Goal: Use online tool/utility: Utilize a website feature to perform a specific function

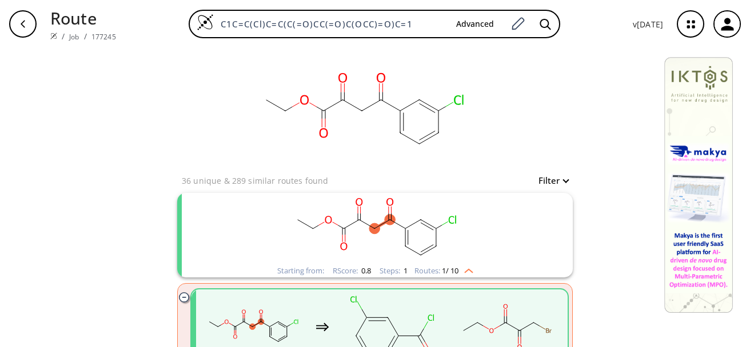
click at [19, 15] on div "button" at bounding box center [22, 23] width 27 height 27
click at [18, 21] on div "button" at bounding box center [22, 23] width 27 height 27
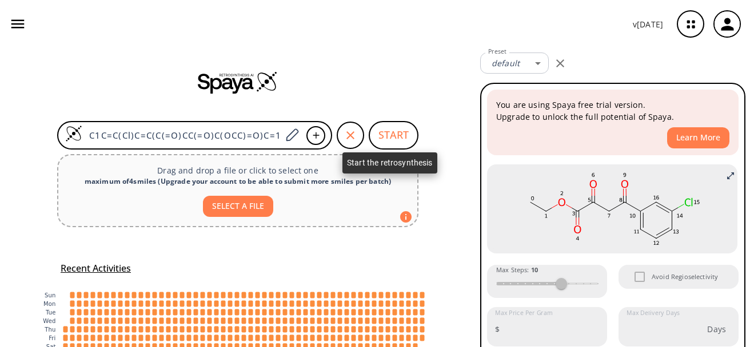
click at [382, 137] on button "START" at bounding box center [394, 135] width 50 height 29
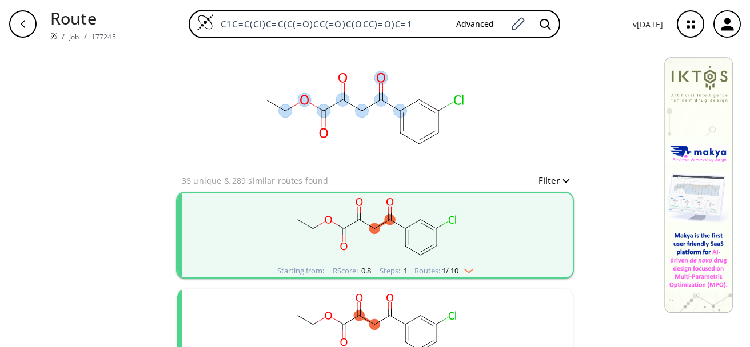
click at [398, 111] on ellipse at bounding box center [399, 111] width 13 height 13
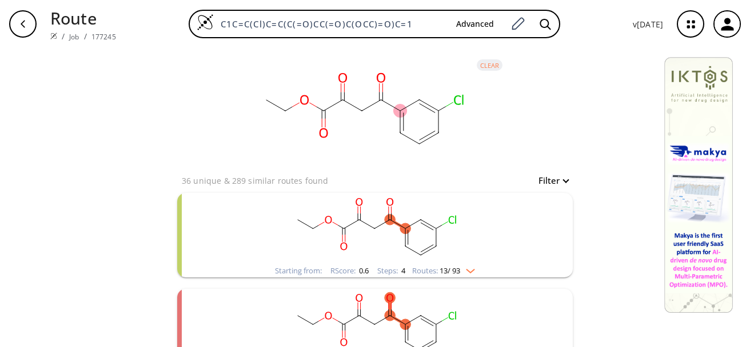
scroll to position [32, 0]
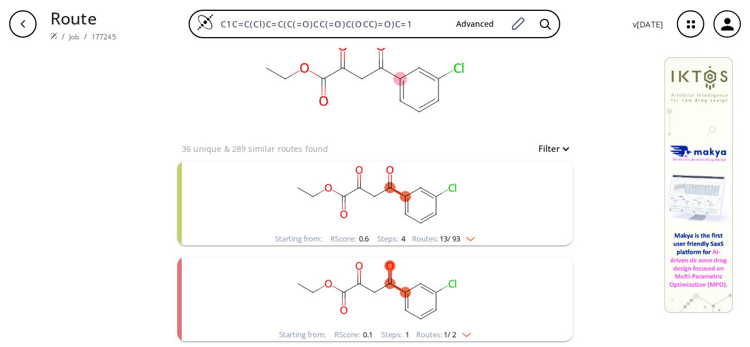
click at [439, 240] on span "13 / 93" at bounding box center [449, 238] width 21 height 7
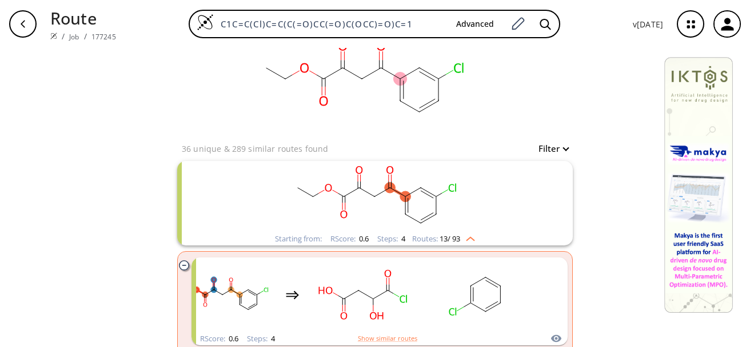
scroll to position [165, 0]
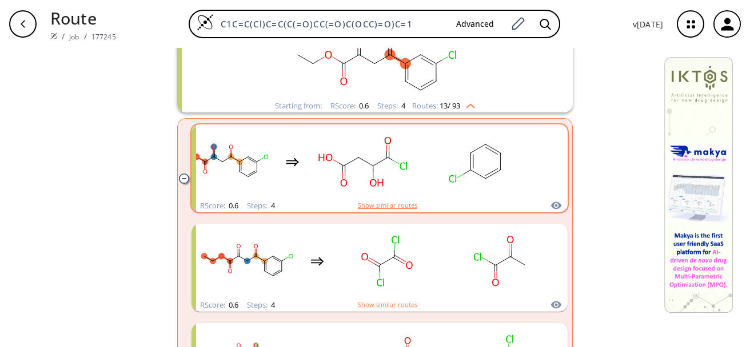
click at [377, 206] on button "Show similar routes" at bounding box center [387, 206] width 59 height 10
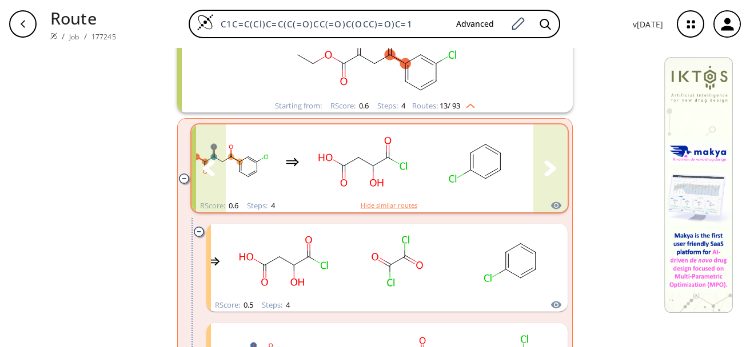
click at [445, 168] on rect "clusters" at bounding box center [476, 161] width 103 height 71
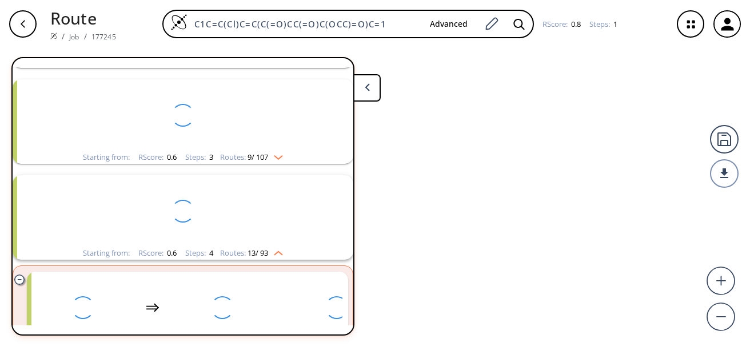
scroll to position [314, 0]
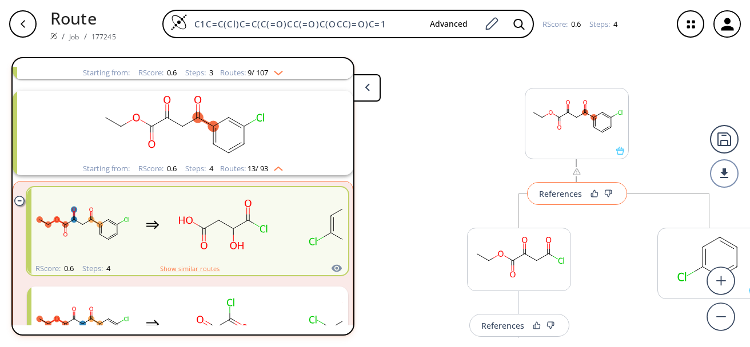
click at [569, 199] on button "References" at bounding box center [577, 193] width 100 height 23
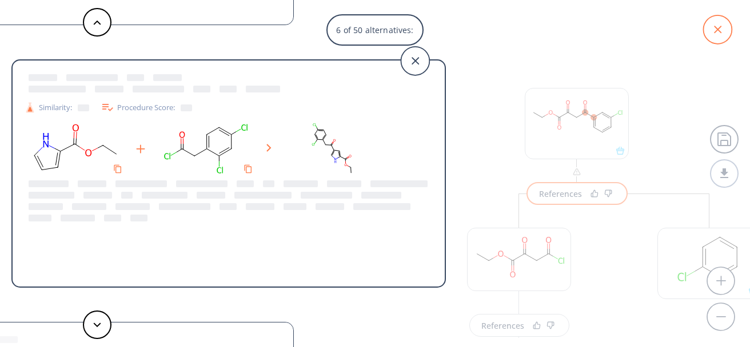
click at [717, 26] on icon at bounding box center [717, 29] width 29 height 29
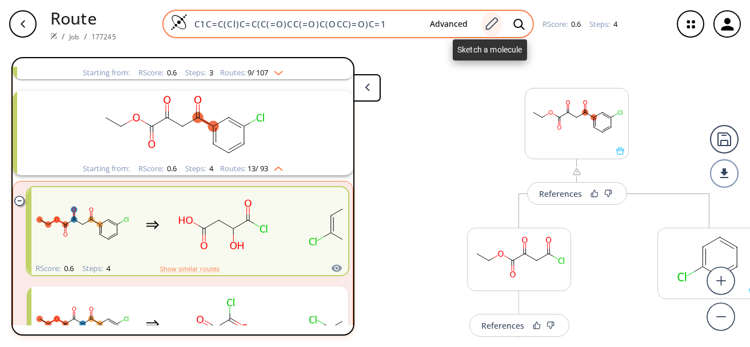
click at [495, 22] on icon at bounding box center [492, 23] width 13 height 13
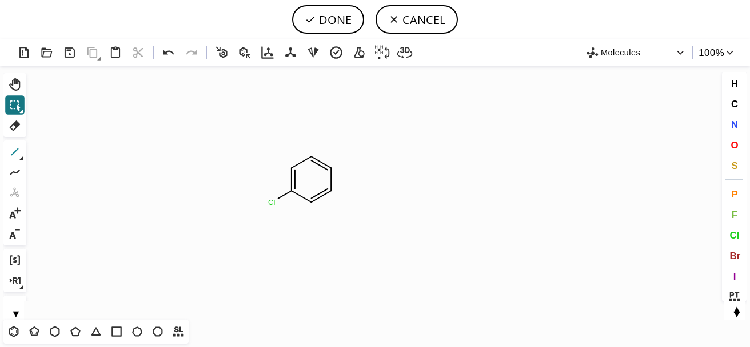
click at [14, 150] on icon at bounding box center [14, 152] width 15 height 15
click at [731, 234] on span "Cl" at bounding box center [734, 235] width 10 height 11
click at [312, 225] on tspan "Cl" at bounding box center [311, 225] width 7 height 9
click at [16, 151] on icon at bounding box center [14, 152] width 15 height 15
drag, startPoint x: 22, startPoint y: 158, endPoint x: 19, endPoint y: 165, distance: 7.2
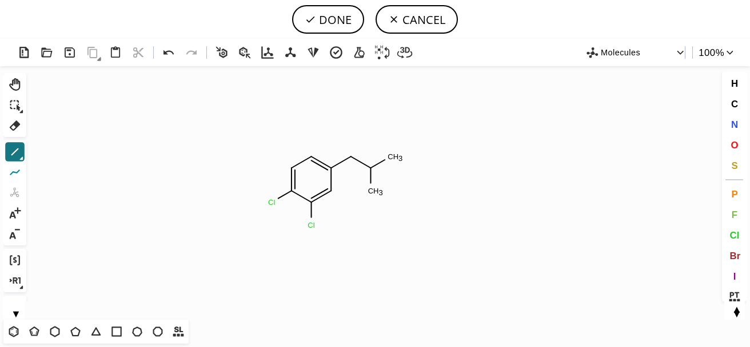
click at [33, 174] on div "Created with [PERSON_NAME] 2.3.0 C H 3 C H 3 Cl Cl Cl Molecules 100 % Ctrl+Alt+…" at bounding box center [375, 193] width 750 height 309
click at [14, 153] on icon at bounding box center [14, 152] width 7 height 7
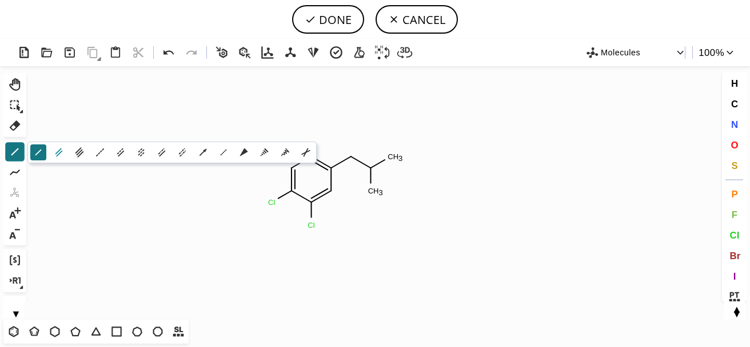
click at [61, 156] on icon at bounding box center [59, 152] width 13 height 13
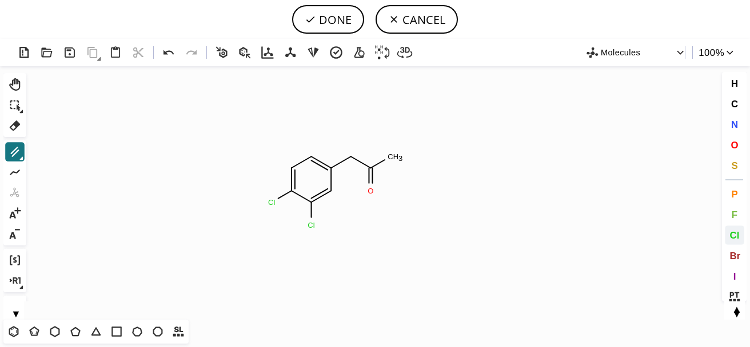
click at [732, 236] on span "Cl" at bounding box center [734, 235] width 10 height 11
click at [391, 156] on tspan "Cl" at bounding box center [392, 157] width 7 height 9
click at [18, 149] on icon at bounding box center [14, 152] width 7 height 7
click at [73, 332] on icon at bounding box center [75, 332] width 15 height 15
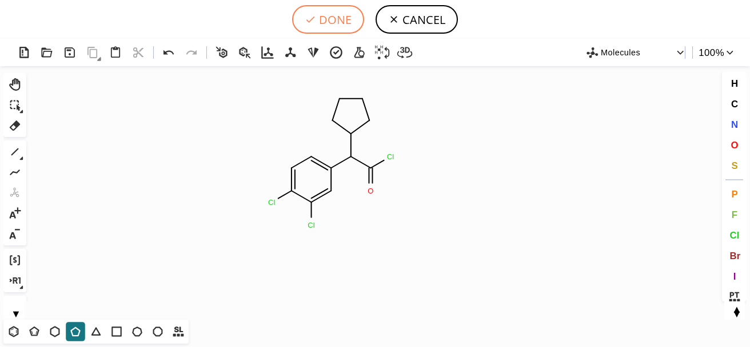
click at [311, 19] on icon at bounding box center [310, 19] width 11 height 11
type input "C1=C(C(C2CCCC2)C(=O)Cl)C=C(Cl)C(Cl)=C1"
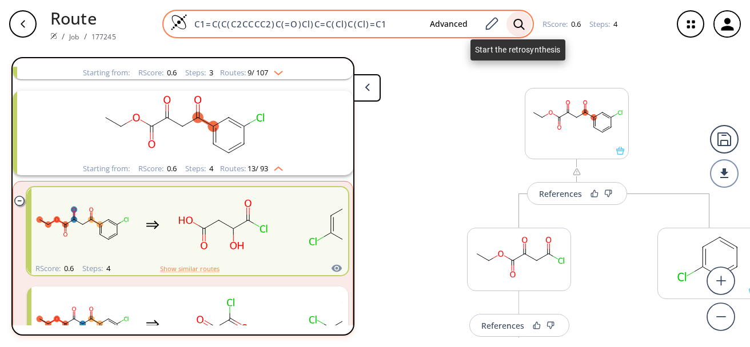
click at [521, 25] on icon at bounding box center [518, 24] width 11 height 12
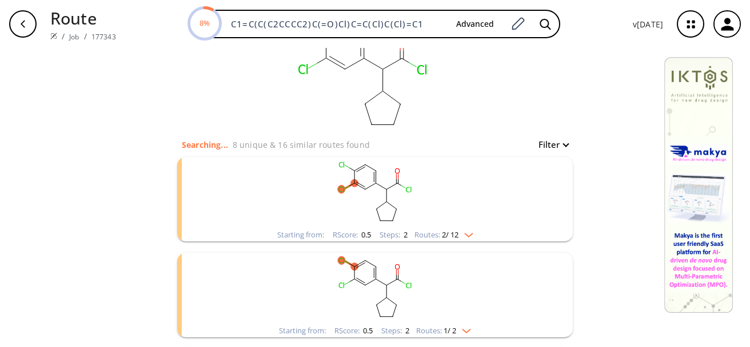
scroll to position [14, 0]
